Goal: Task Accomplishment & Management: Manage account settings

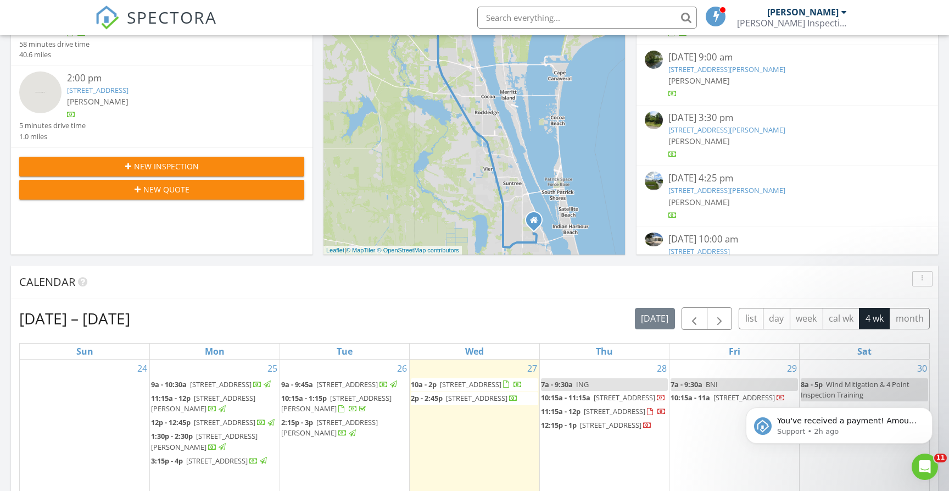
scroll to position [1000, 950]
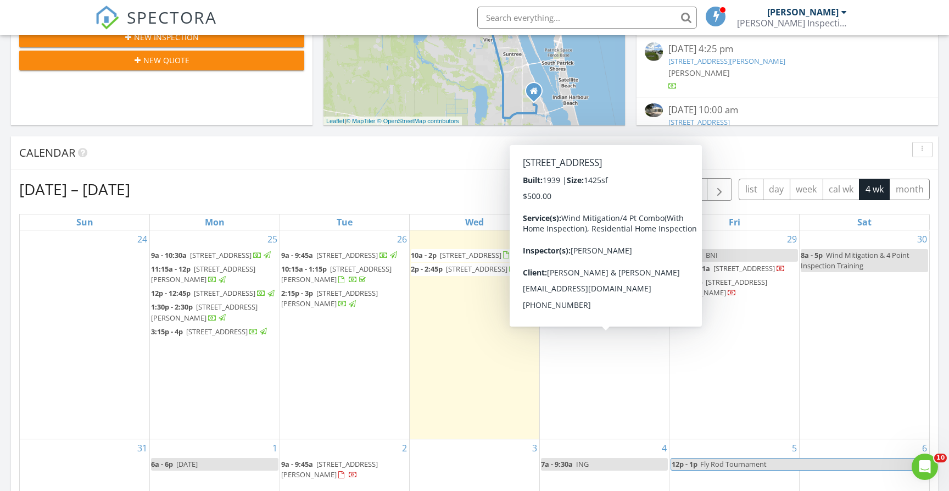
click at [585, 314] on span "[STREET_ADDRESS]" at bounding box center [597, 309] width 62 height 10
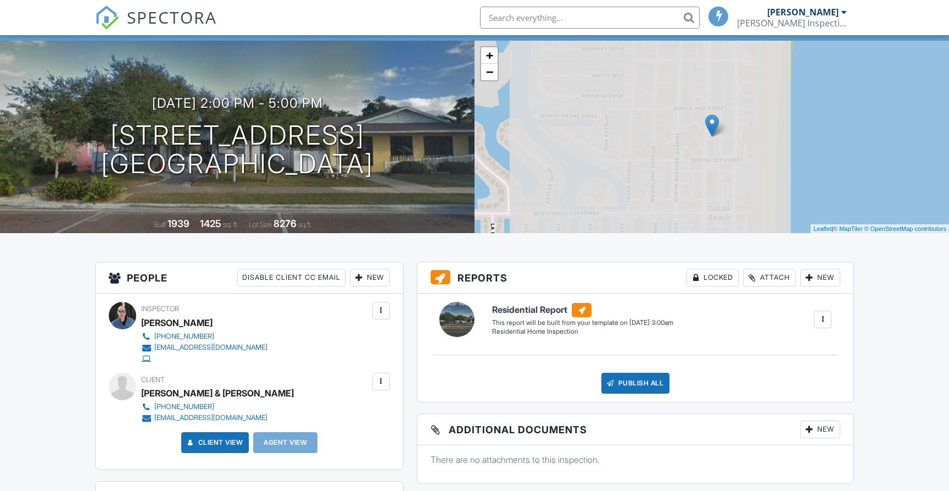
scroll to position [62, 0]
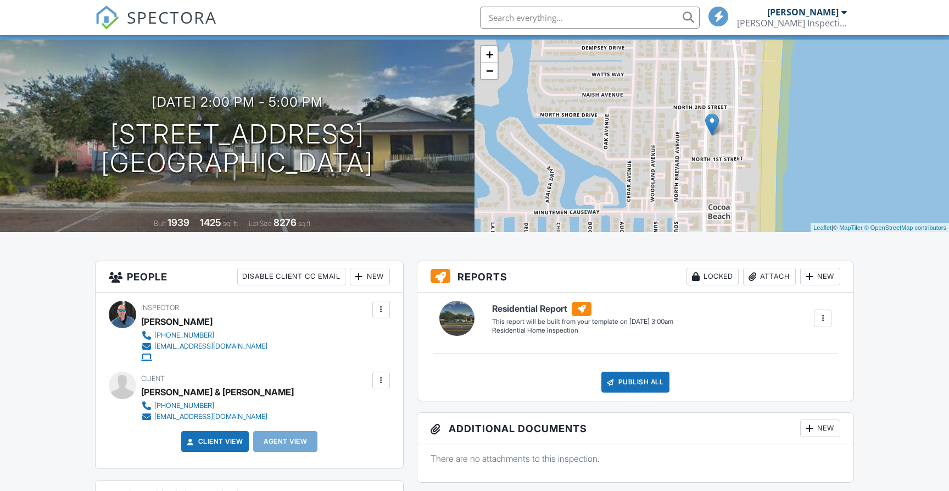
click at [377, 276] on div "New" at bounding box center [370, 277] width 40 height 18
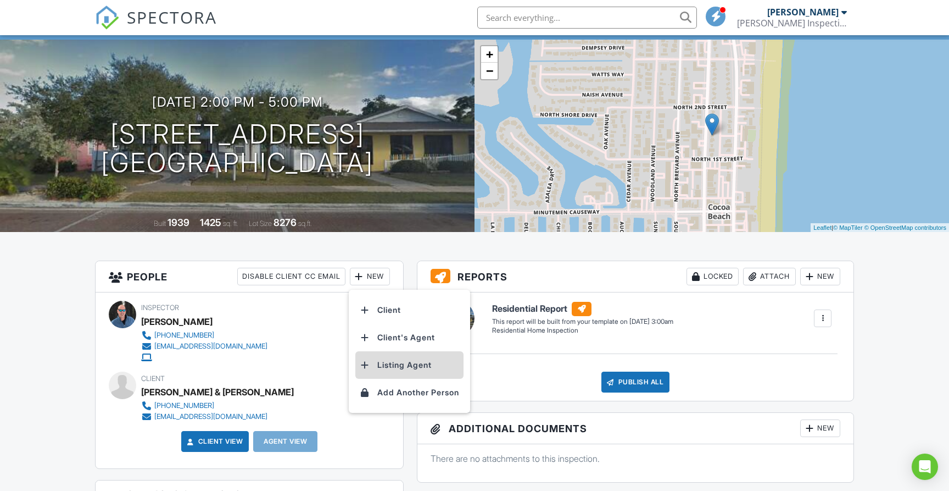
click at [391, 365] on li "Listing Agent" at bounding box center [409, 364] width 108 height 27
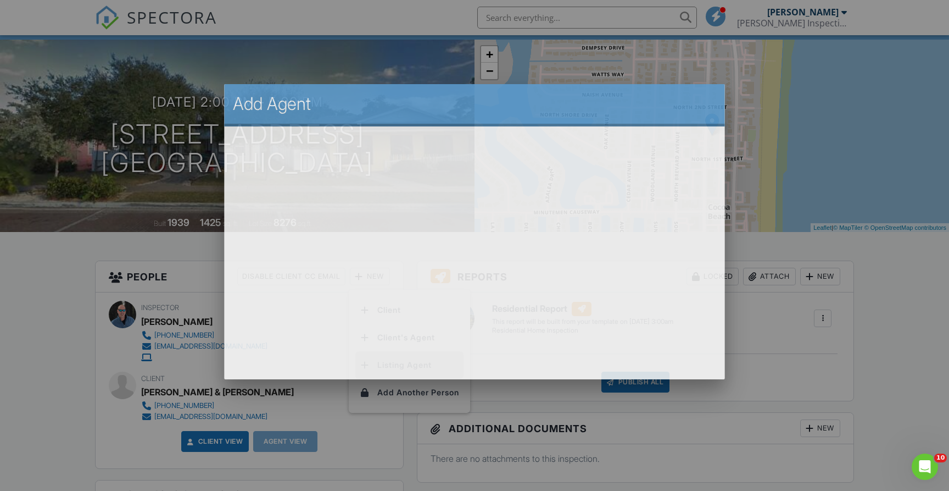
scroll to position [0, 0]
